Goal: Find contact information: Find contact information

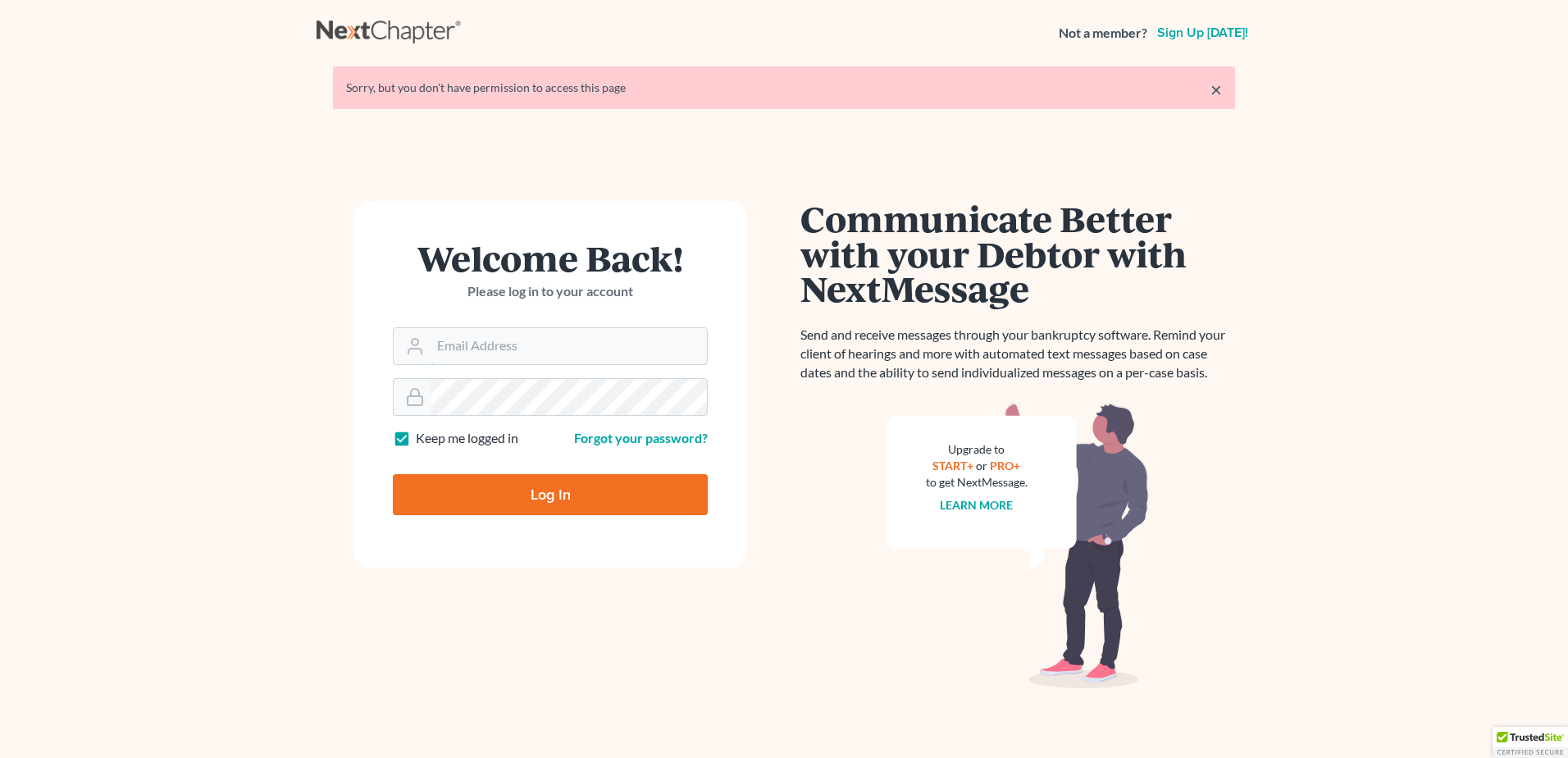
type input "[PERSON_NAME][EMAIL_ADDRESS][DOMAIN_NAME]"
click at [599, 483] on input "Log In" at bounding box center [550, 495] width 315 height 41
type input "Thinking..."
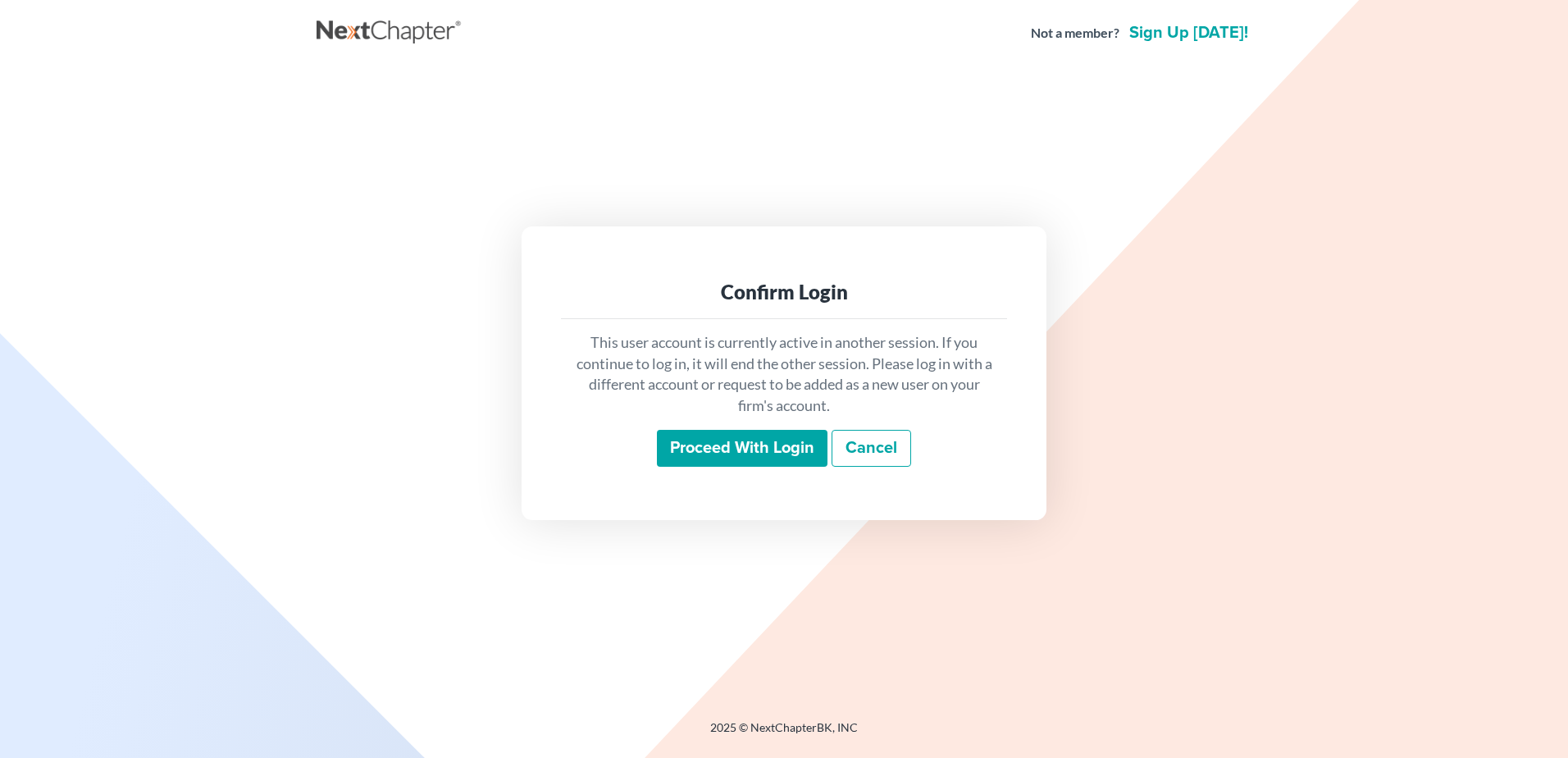
click at [768, 448] on input "Proceed with login" at bounding box center [742, 448] width 171 height 38
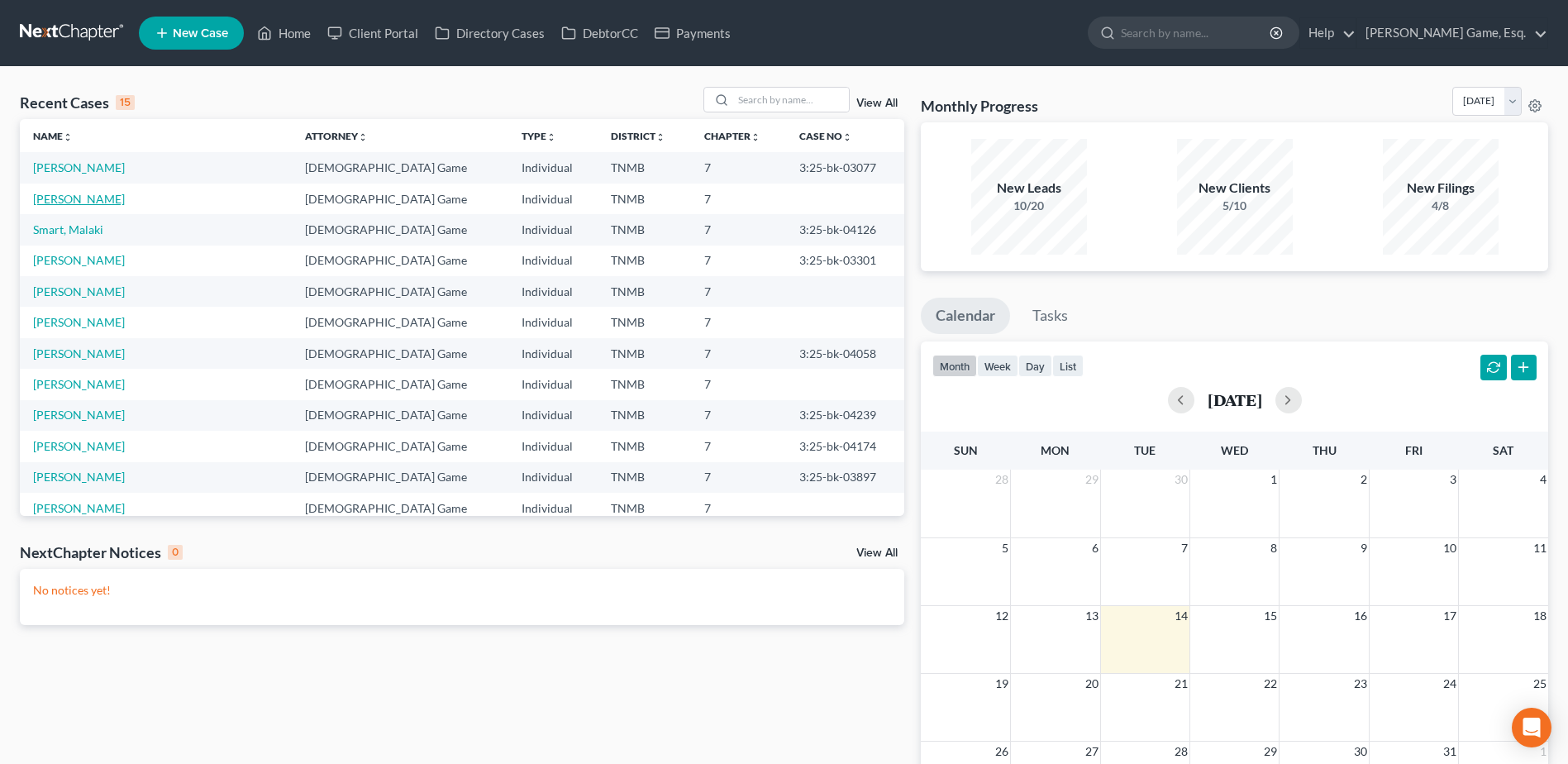
click at [80, 202] on link "Garcia, Jose" at bounding box center [79, 199] width 91 height 14
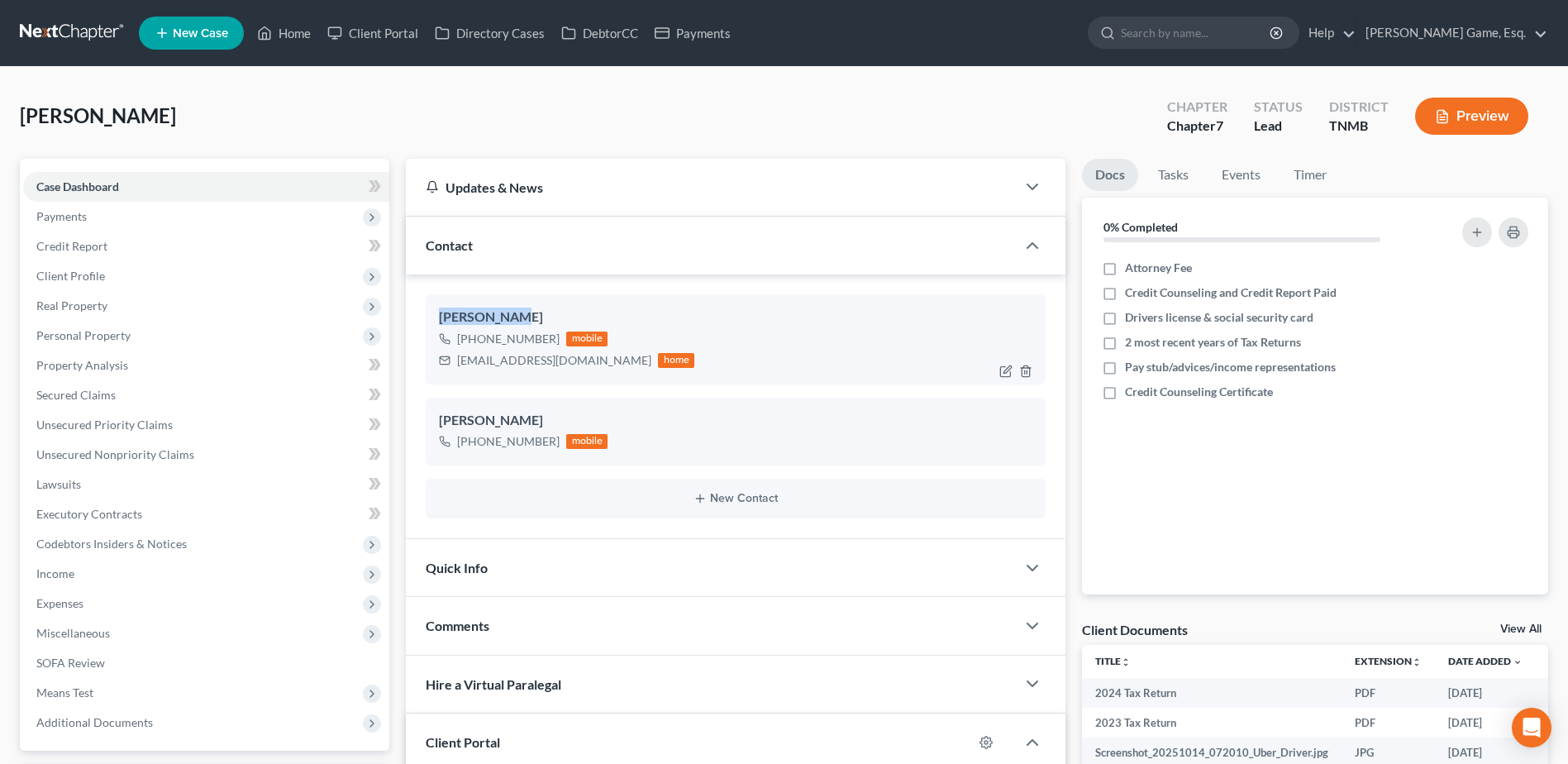
drag, startPoint x: 522, startPoint y: 316, endPoint x: 426, endPoint y: 319, distance: 96.0
click at [426, 319] on div "Jose Garcia +1 (570) 931-0366 mobile jackie151967@yahoo.com home" at bounding box center [736, 338] width 620 height 89
drag, startPoint x: 426, startPoint y: 319, endPoint x: 448, endPoint y: 315, distance: 22.4
copy div "Jose Garcia"
drag, startPoint x: 552, startPoint y: 338, endPoint x: 458, endPoint y: 337, distance: 94.0
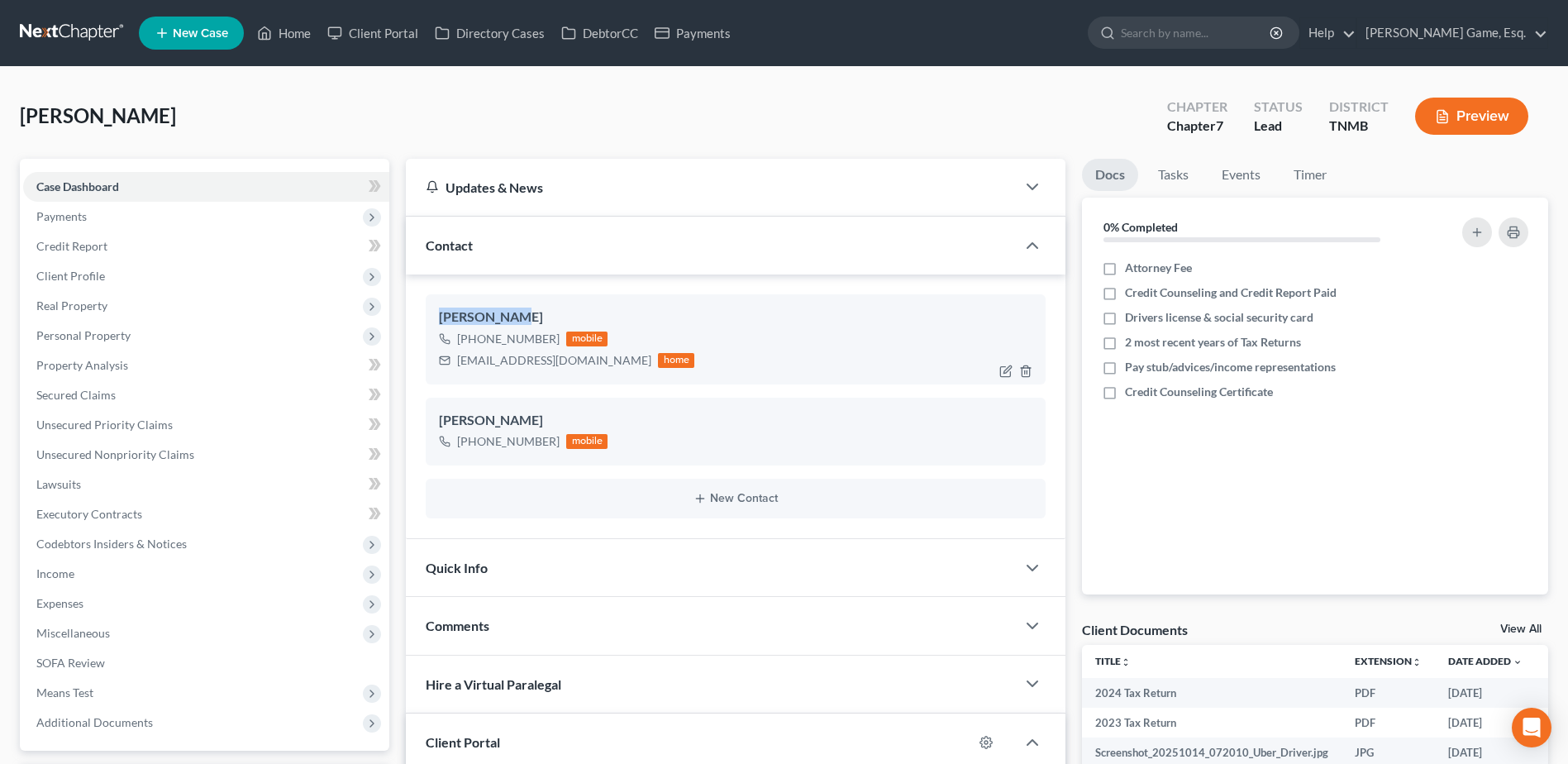
click at [458, 337] on div "+1 (570) 931-0366" at bounding box center [509, 338] width 102 height 17
copy div "+1 (570) 931-0366"
